Goal: Information Seeking & Learning: Check status

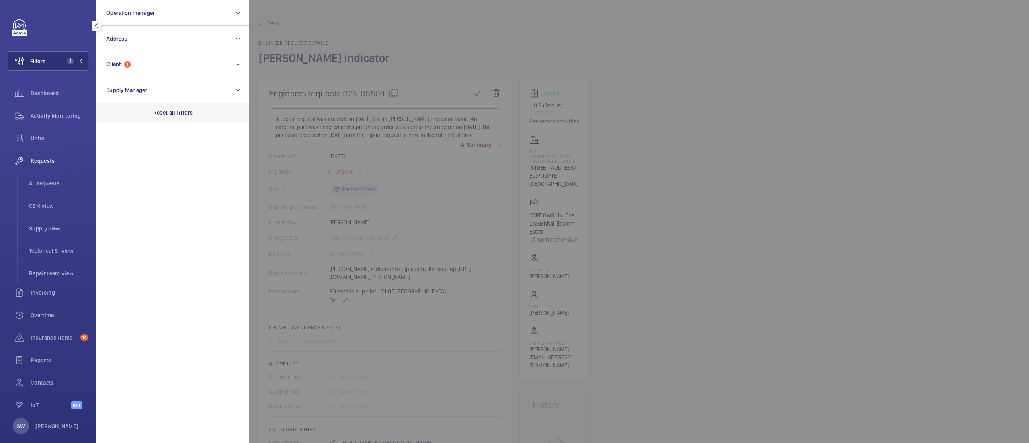
scroll to position [23, 0]
click at [184, 109] on p "Reset all filters" at bounding box center [173, 113] width 40 height 8
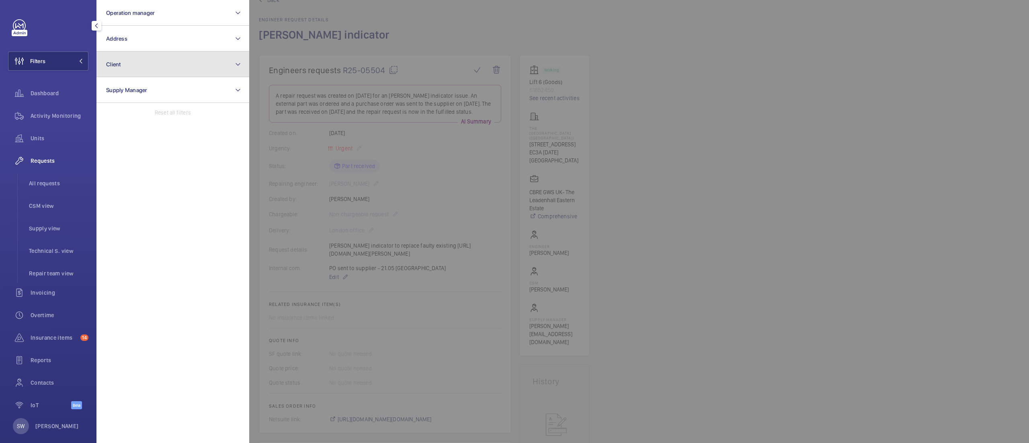
click at [166, 70] on button "Client" at bounding box center [172, 64] width 153 height 26
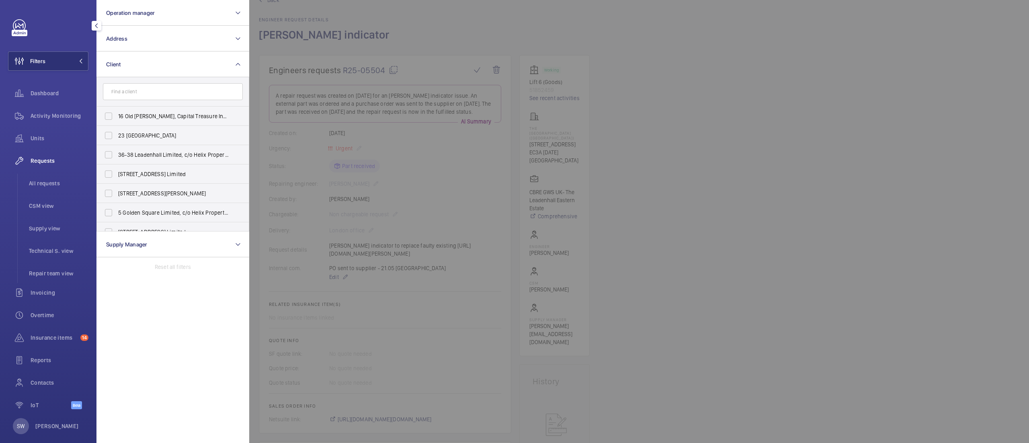
click at [165, 97] on input "text" at bounding box center [173, 91] width 140 height 17
type input "p"
click at [166, 46] on button "Address" at bounding box center [172, 39] width 153 height 26
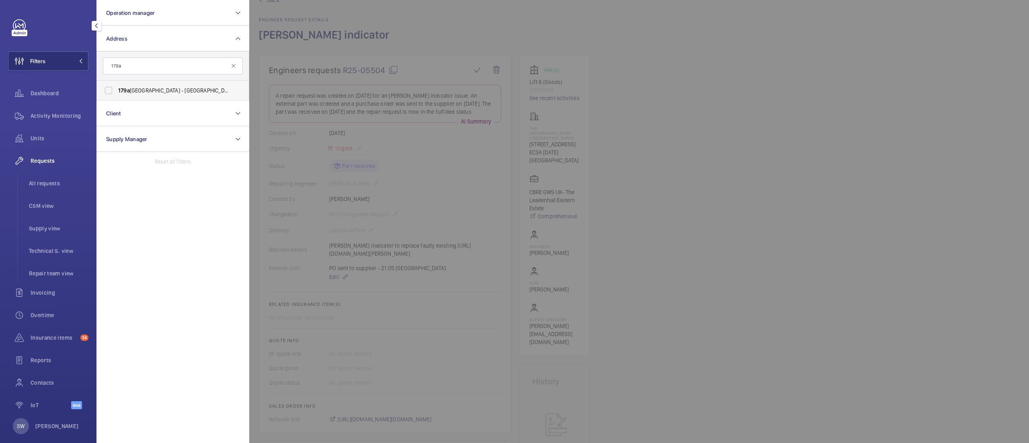
type input "179a"
click at [160, 90] on span "[STREET_ADDRESS] ([GEOGRAPHIC_DATA]) [STREET_ADDRESS]" at bounding box center [173, 90] width 111 height 8
click at [117, 90] on input "[STREET_ADDRESS] ([GEOGRAPHIC_DATA]) [STREET_ADDRESS]" at bounding box center [109, 90] width 16 height 16
checkbox input "true"
click at [638, 83] on div at bounding box center [763, 221] width 1029 height 443
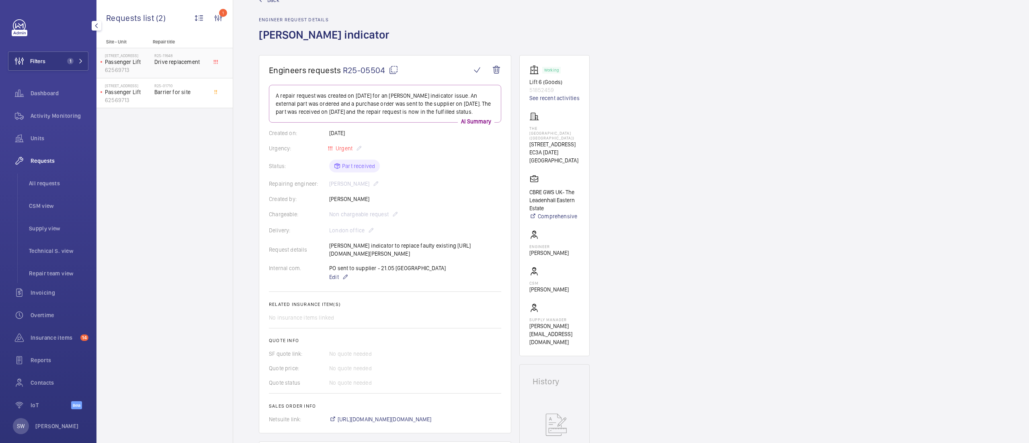
click at [176, 64] on span "Drive replacement" at bounding box center [180, 62] width 53 height 8
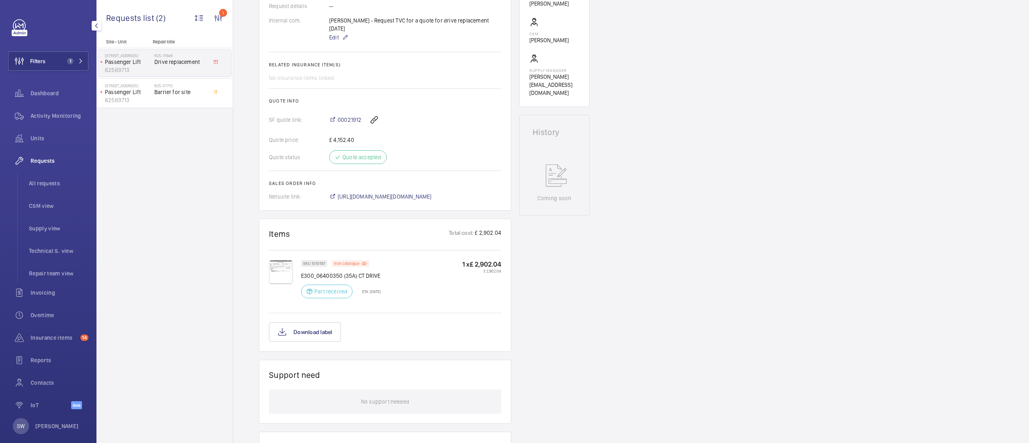
scroll to position [279, 0]
click at [282, 270] on img at bounding box center [281, 272] width 24 height 24
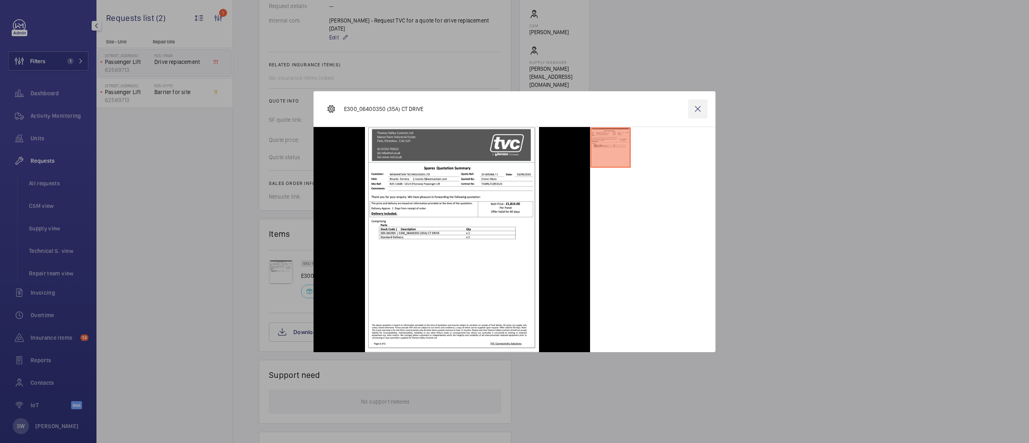
click at [697, 105] on wm-front-icon-button at bounding box center [697, 108] width 19 height 19
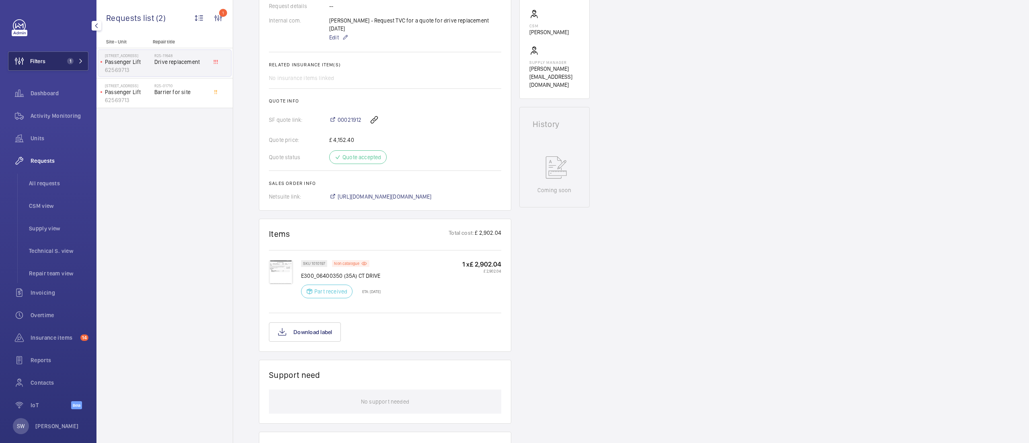
click at [63, 69] on button "Filters 1" at bounding box center [48, 60] width 80 height 19
click at [51, 55] on button "Filters 1" at bounding box center [48, 60] width 80 height 19
click at [50, 57] on button "Filters 1" at bounding box center [48, 60] width 80 height 19
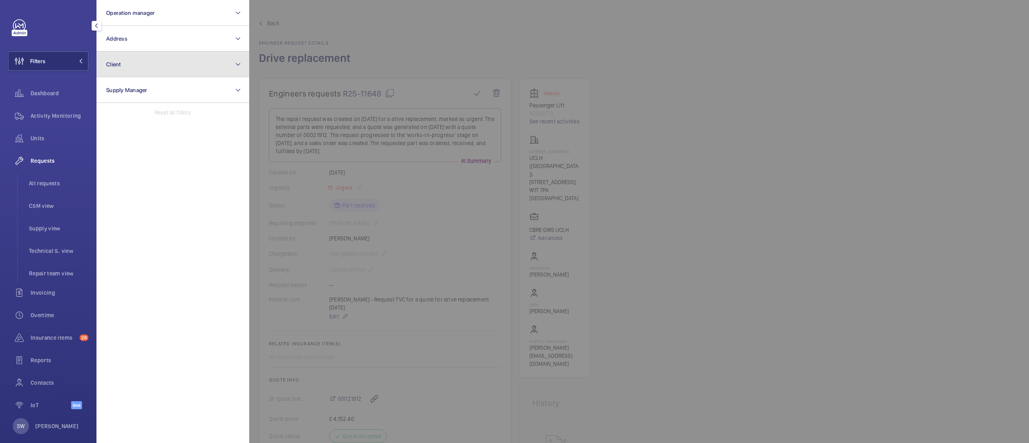
click at [138, 68] on button "Client" at bounding box center [172, 64] width 153 height 26
type input "keol"
click at [144, 115] on span "Keol isAmey Metrolink" at bounding box center [173, 116] width 111 height 8
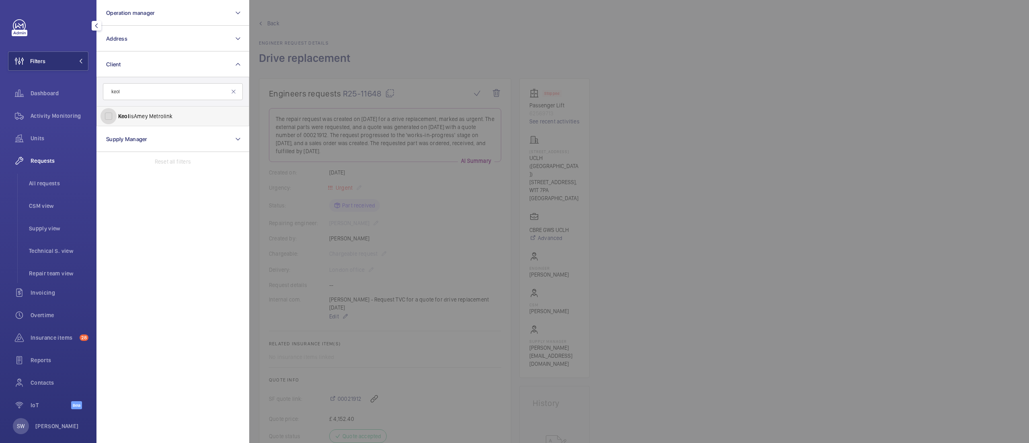
click at [117, 115] on input "Keol isAmey Metrolink" at bounding box center [109, 116] width 16 height 16
checkbox input "true"
click at [674, 141] on div at bounding box center [763, 221] width 1029 height 443
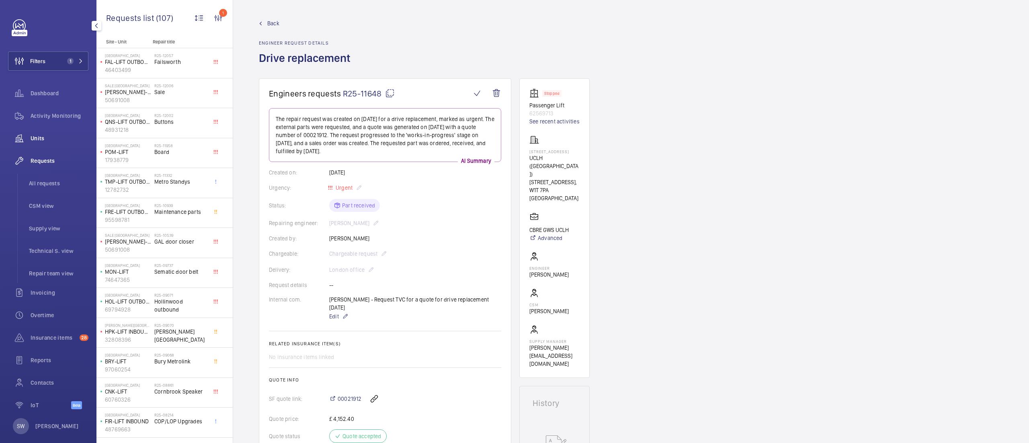
click at [66, 135] on span "Units" at bounding box center [60, 138] width 58 height 8
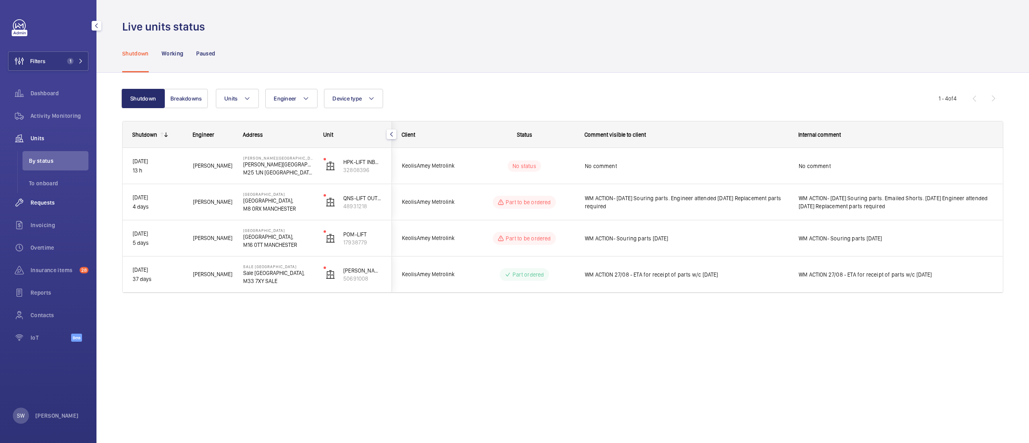
click at [47, 203] on span "Requests" at bounding box center [60, 203] width 58 height 8
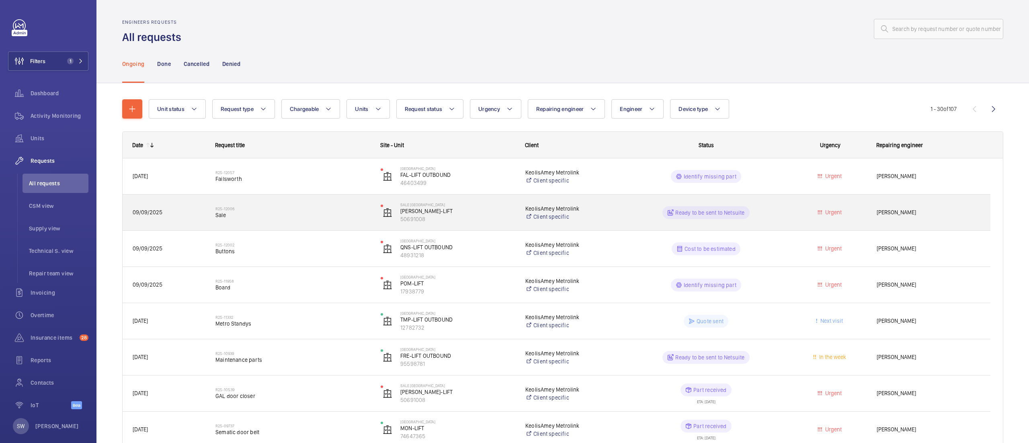
click at [319, 209] on h2 "R25-12006" at bounding box center [293, 208] width 155 height 5
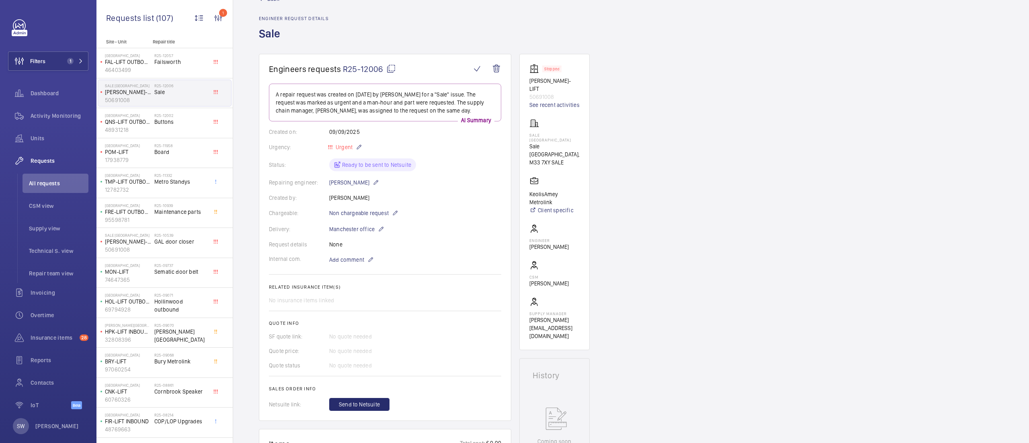
scroll to position [9, 0]
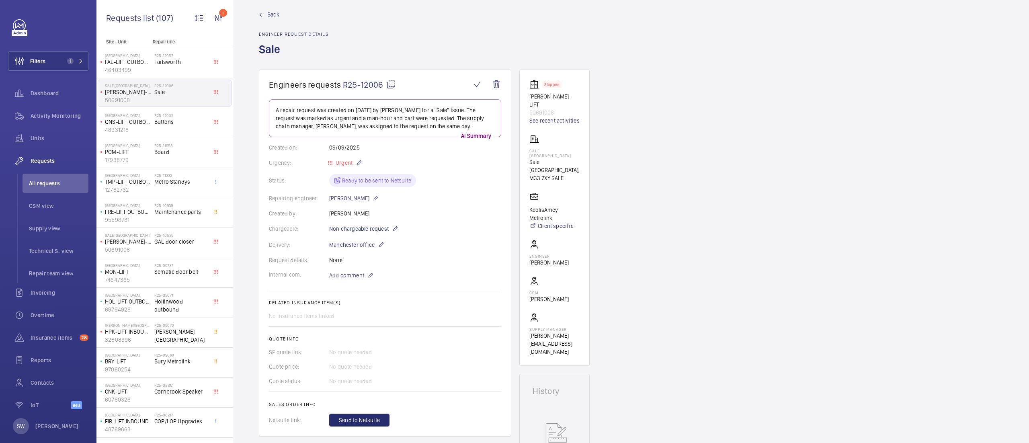
click at [391, 84] on mat-icon at bounding box center [391, 85] width 10 height 10
click at [59, 56] on button "Filters 1" at bounding box center [48, 60] width 80 height 19
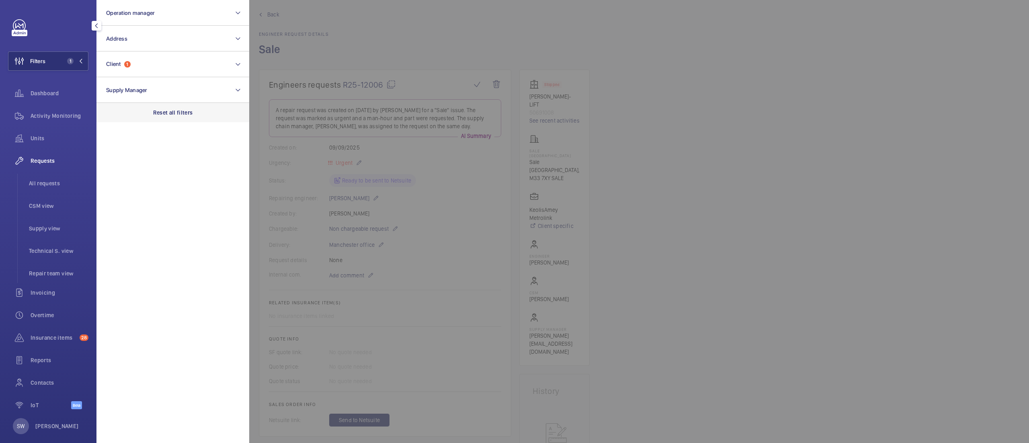
click at [174, 104] on div "Reset all filters" at bounding box center [172, 112] width 153 height 19
click at [161, 72] on button "Client" at bounding box center [172, 64] width 153 height 26
type input "knightsb"
click at [130, 118] on span "CBRE - KNIGHTSB RIDGE ESTATE" at bounding box center [173, 116] width 111 height 8
click at [117, 118] on input "CBRE - KNIGHTSB RIDGE ESTATE" at bounding box center [109, 116] width 16 height 16
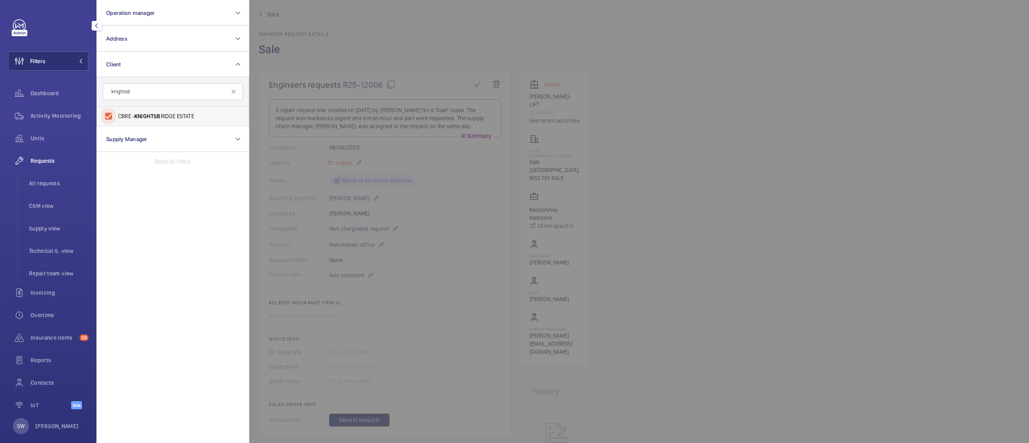
checkbox input "true"
click at [54, 86] on div "Dashboard" at bounding box center [48, 93] width 80 height 19
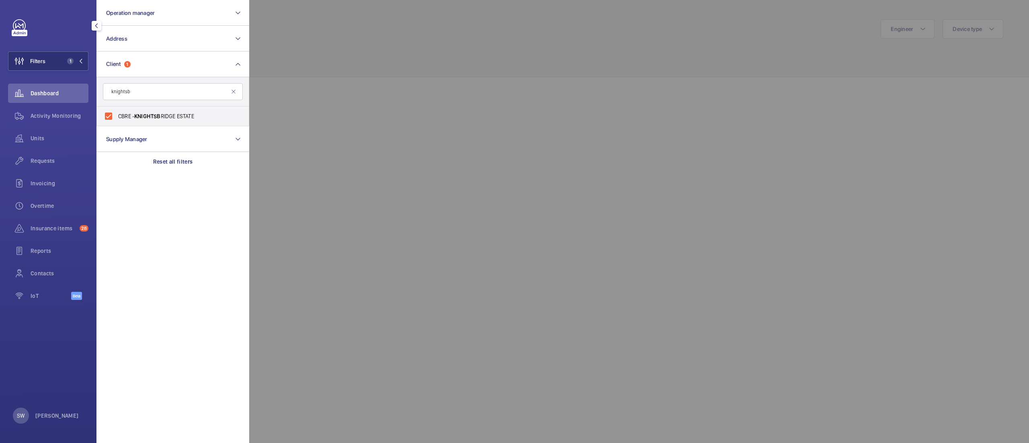
click at [399, 32] on div at bounding box center [763, 221] width 1029 height 443
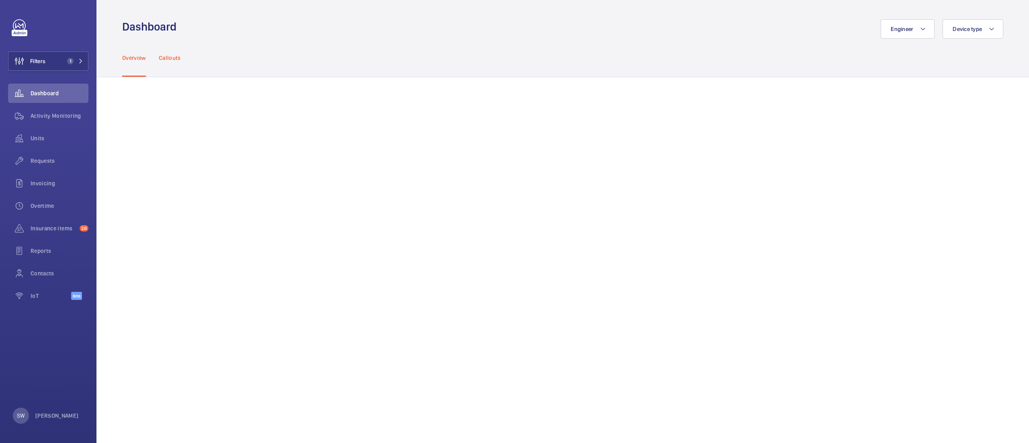
click at [169, 57] on p "Callouts" at bounding box center [170, 58] width 22 height 8
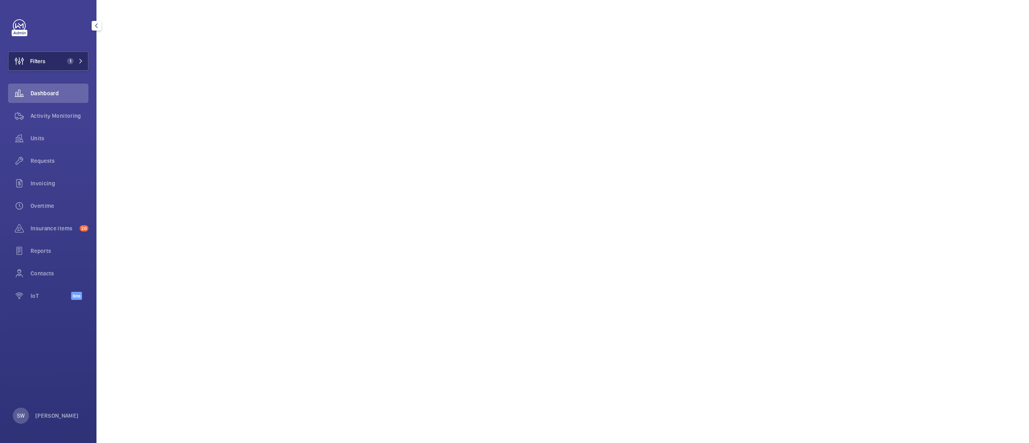
click at [76, 60] on span "1" at bounding box center [73, 61] width 19 height 6
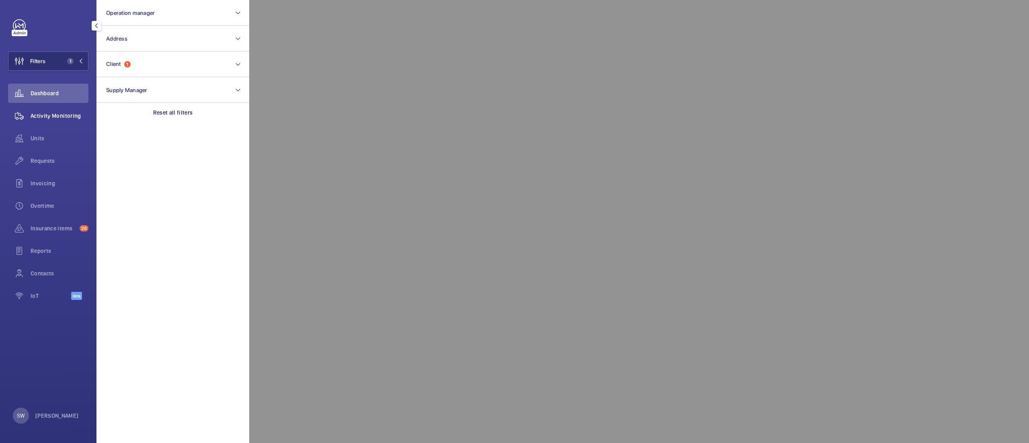
drag, startPoint x: 50, startPoint y: 117, endPoint x: 55, endPoint y: 117, distance: 5.6
click at [51, 117] on span "Activity Monitoring" at bounding box center [60, 116] width 58 height 8
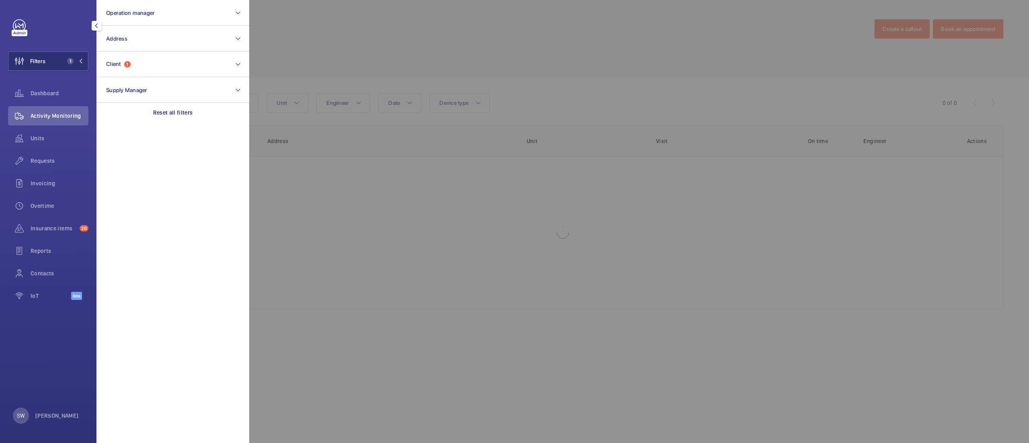
click at [604, 97] on div at bounding box center [763, 221] width 1029 height 443
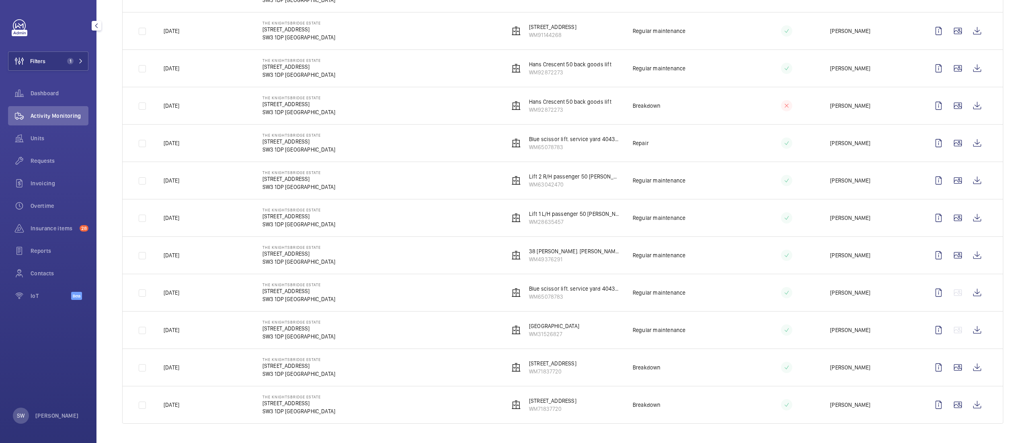
scroll to position [859, 0]
click at [547, 293] on p "WM65078783" at bounding box center [574, 297] width 91 height 8
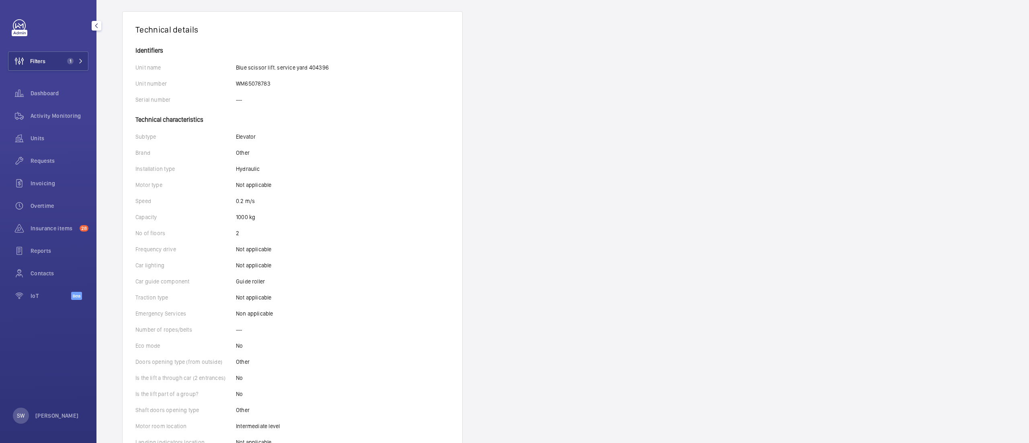
scroll to position [138, 0]
click at [44, 117] on span "Activity Monitoring" at bounding box center [60, 116] width 58 height 8
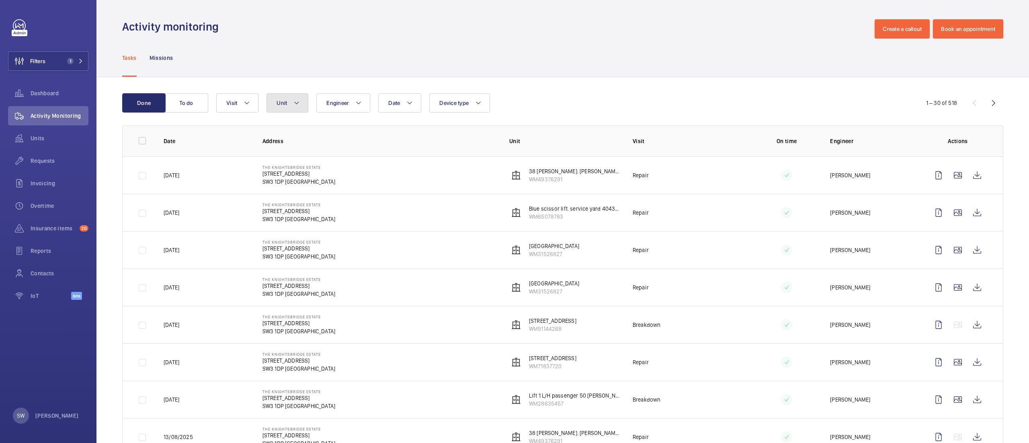
click at [285, 96] on button "Unit" at bounding box center [288, 102] width 42 height 19
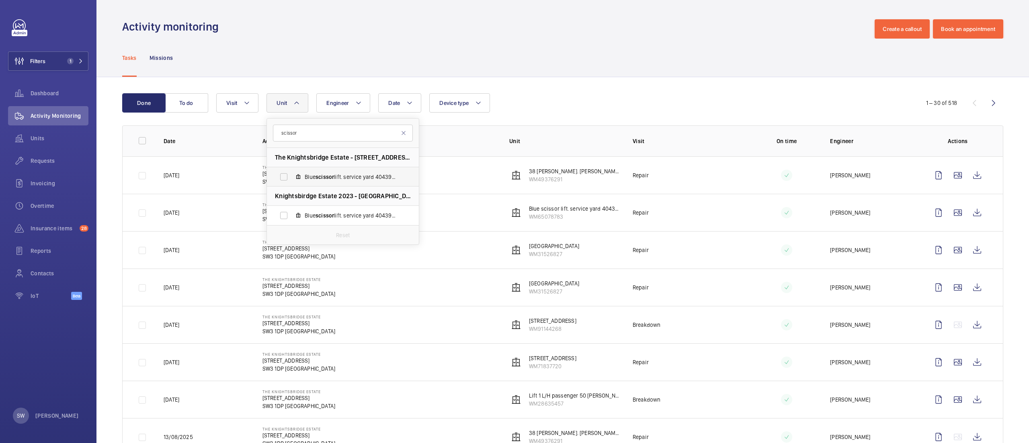
type input "scissor"
click at [353, 181] on label "Blue scissor lift. service yard 404396, WM65078783" at bounding box center [336, 176] width 139 height 19
click at [292, 181] on input "Blue scissor lift. service yard 404396, WM65078783" at bounding box center [284, 177] width 16 height 16
checkbox input "true"
click at [672, 35] on div "Activity monitoring Create a callout Book an appointment" at bounding box center [562, 28] width 881 height 19
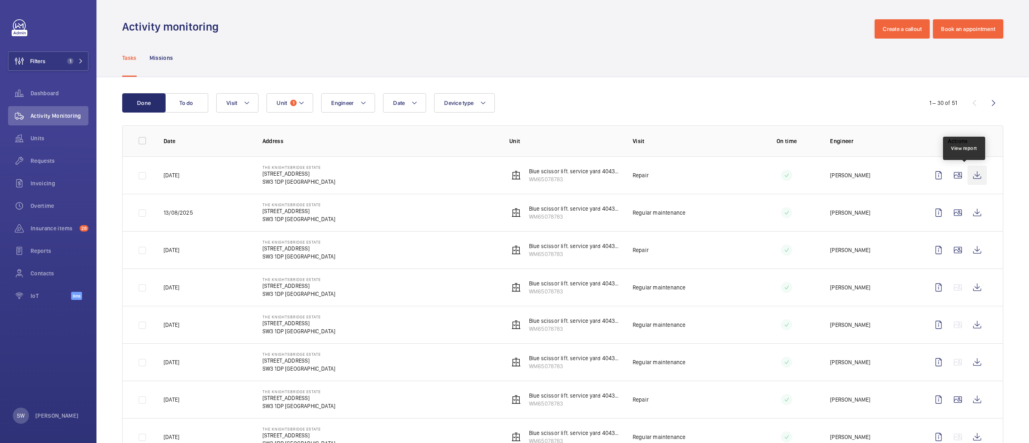
click at [968, 171] on wm-front-icon-button at bounding box center [977, 175] width 19 height 19
click at [968, 210] on wm-front-icon-button at bounding box center [977, 212] width 19 height 19
click at [968, 291] on wm-front-icon-button at bounding box center [977, 287] width 19 height 19
click at [307, 105] on button "Unit 1" at bounding box center [290, 102] width 47 height 19
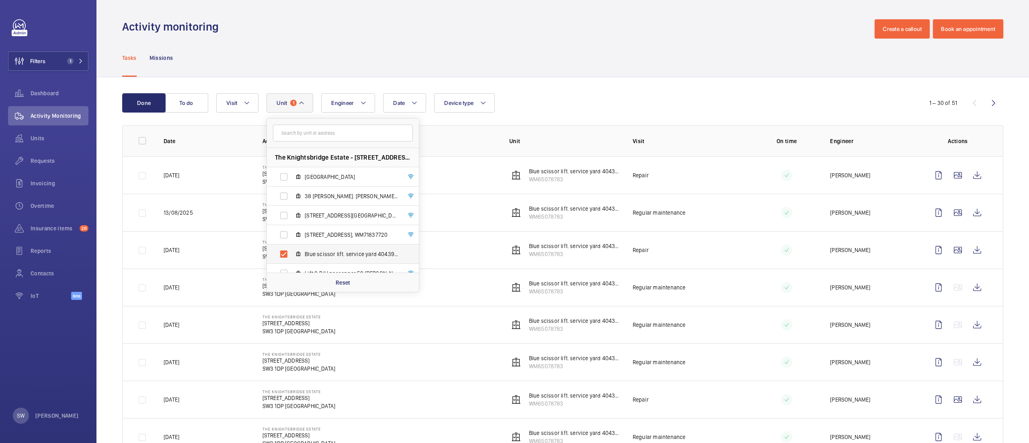
click at [346, 252] on span "Blue scissor lift. service yard 404396, WM65078783" at bounding box center [351, 254] width 93 height 8
click at [292, 252] on input "Blue scissor lift. service yard 404396, WM65078783" at bounding box center [284, 254] width 16 height 16
checkbox input "false"
click at [318, 134] on input "text" at bounding box center [343, 133] width 140 height 17
type input "67"
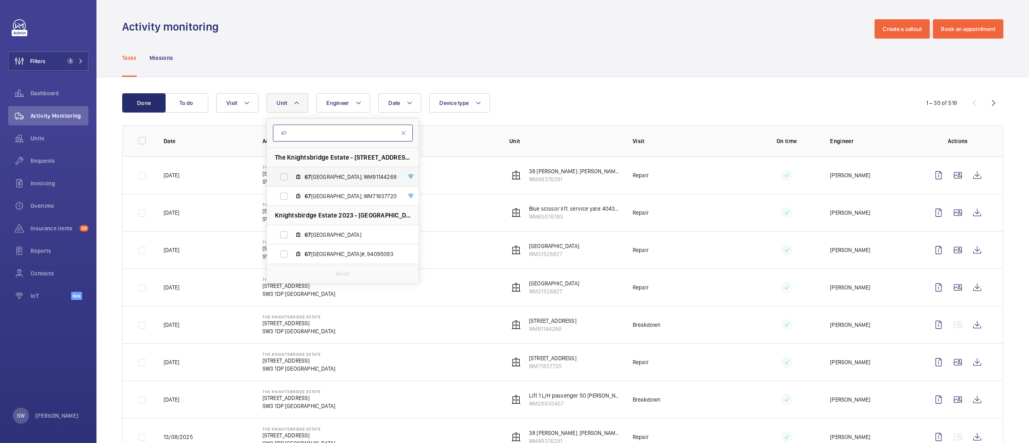
type input "67"
click at [339, 180] on span "67 Brompton Road RH pass, WM91144268" at bounding box center [351, 177] width 93 height 8
click at [292, 180] on input "67 Brompton Road RH pass, WM91144268" at bounding box center [284, 177] width 16 height 16
checkbox input "true"
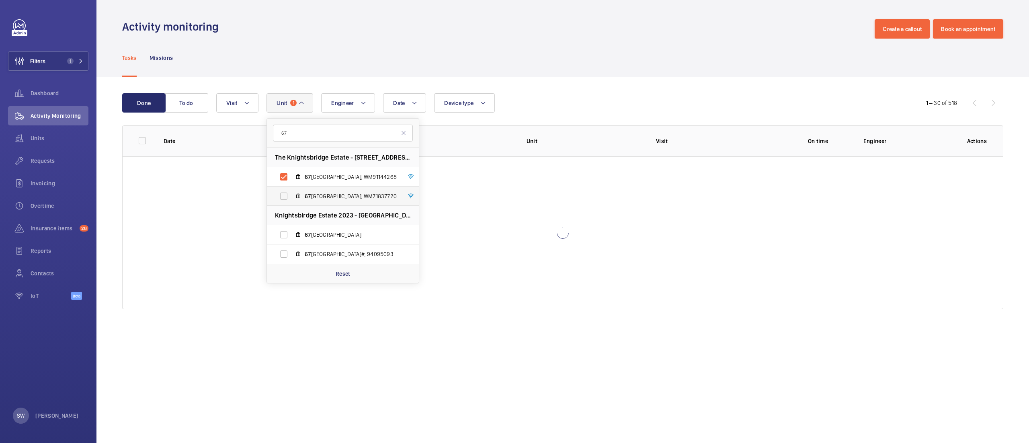
click at [339, 189] on label "67 Brompton Road LH pass, WM71837720" at bounding box center [336, 196] width 139 height 19
click at [292, 189] on input "67 Brompton Road LH pass, WM71837720" at bounding box center [284, 196] width 16 height 16
checkbox input "true"
click at [653, 76] on div "Tasks Missions" at bounding box center [562, 58] width 881 height 38
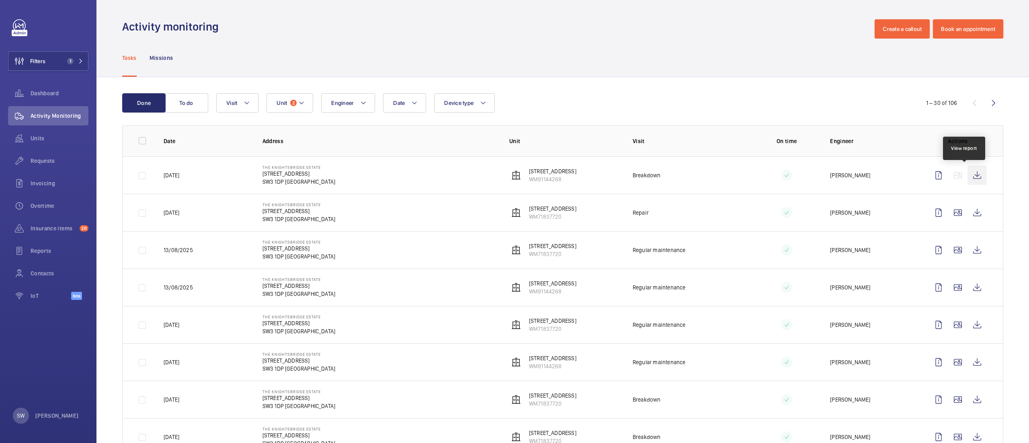
click at [968, 174] on wm-front-icon-button at bounding box center [977, 175] width 19 height 19
click at [970, 212] on wm-front-icon-button at bounding box center [977, 212] width 19 height 19
click at [969, 228] on td at bounding box center [959, 212] width 87 height 37
click at [968, 212] on wm-front-icon-button at bounding box center [977, 212] width 19 height 19
click at [36, 165] on div "Requests" at bounding box center [48, 160] width 80 height 19
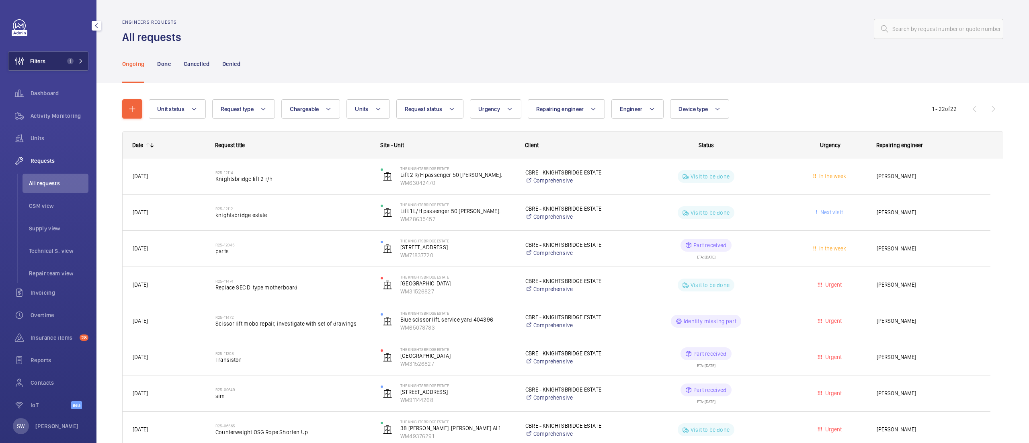
click at [60, 62] on button "Filters 1" at bounding box center [48, 60] width 80 height 19
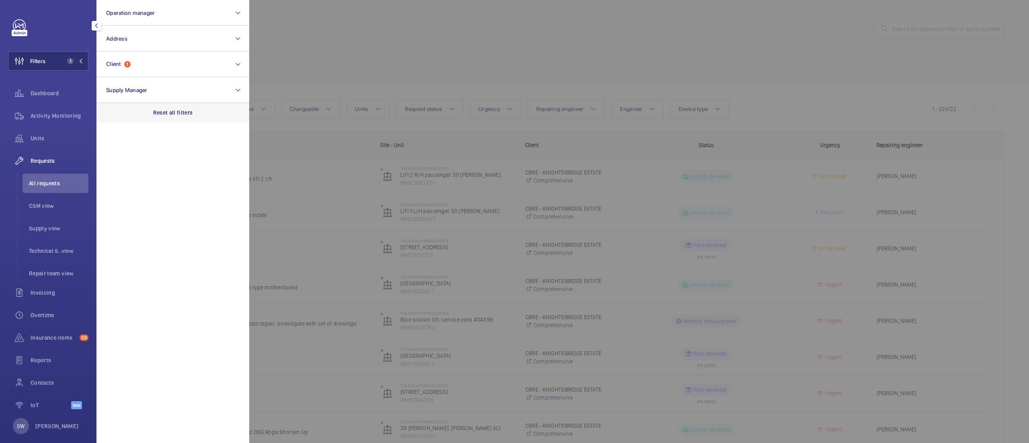
click at [172, 107] on div "Reset all filters" at bounding box center [172, 112] width 153 height 19
click at [137, 56] on button "Client" at bounding box center [172, 64] width 153 height 26
type input "117 pic"
click at [168, 114] on span "CBRE GWS UK- Landmark 117 Pic cadilly" at bounding box center [173, 116] width 111 height 8
click at [117, 114] on input "CBRE GWS UK- Landmark 117 Pic cadilly" at bounding box center [109, 116] width 16 height 16
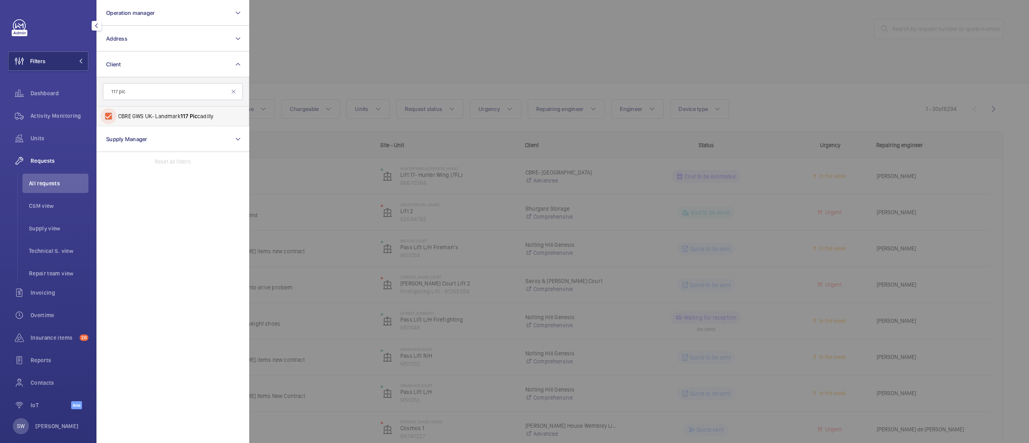
checkbox input "true"
click at [472, 56] on div at bounding box center [763, 221] width 1029 height 443
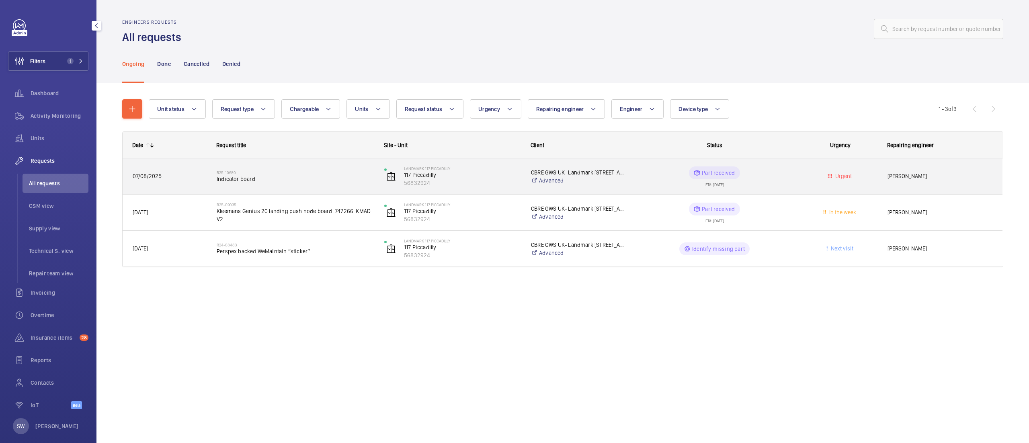
click at [271, 176] on span "Indicator board" at bounding box center [295, 179] width 157 height 8
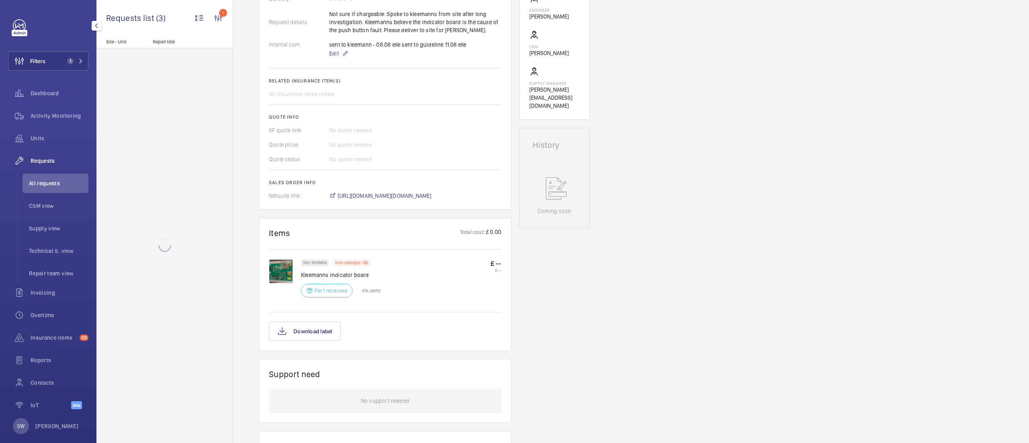
scroll to position [263, 0]
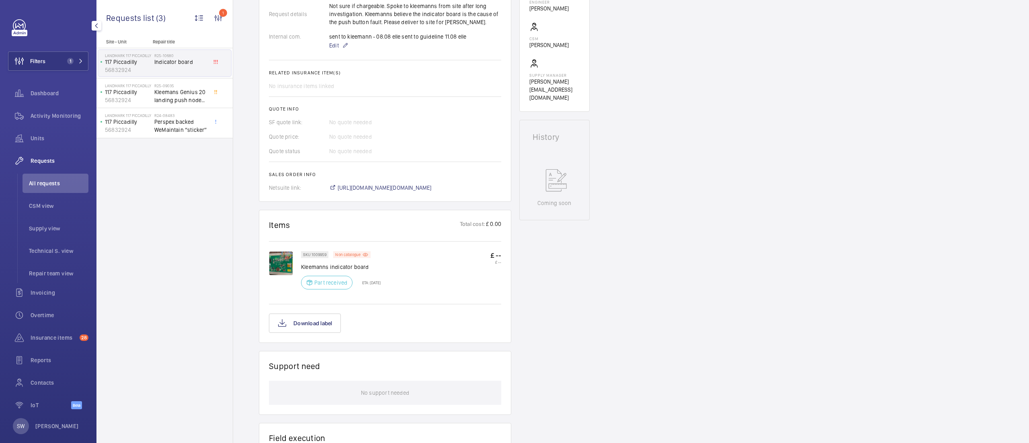
click at [282, 270] on img at bounding box center [281, 263] width 24 height 24
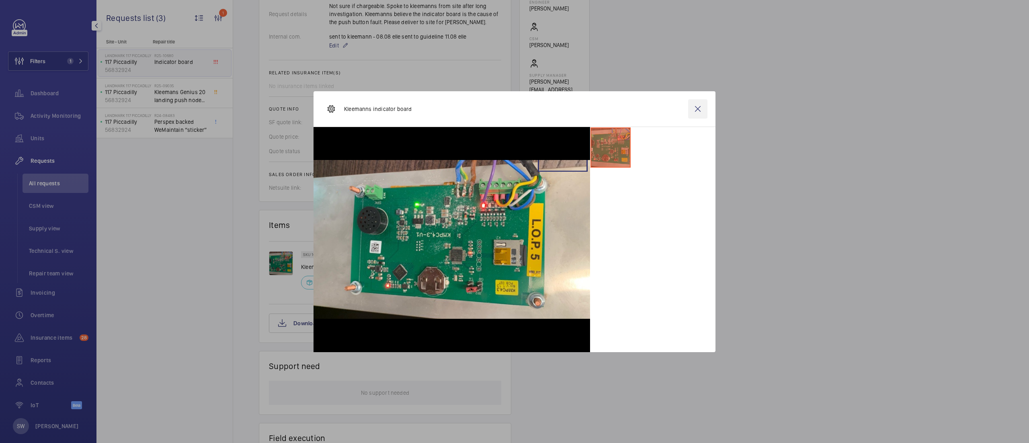
click at [692, 108] on wm-front-icon-button at bounding box center [697, 108] width 19 height 19
